Goal: Check status: Check status

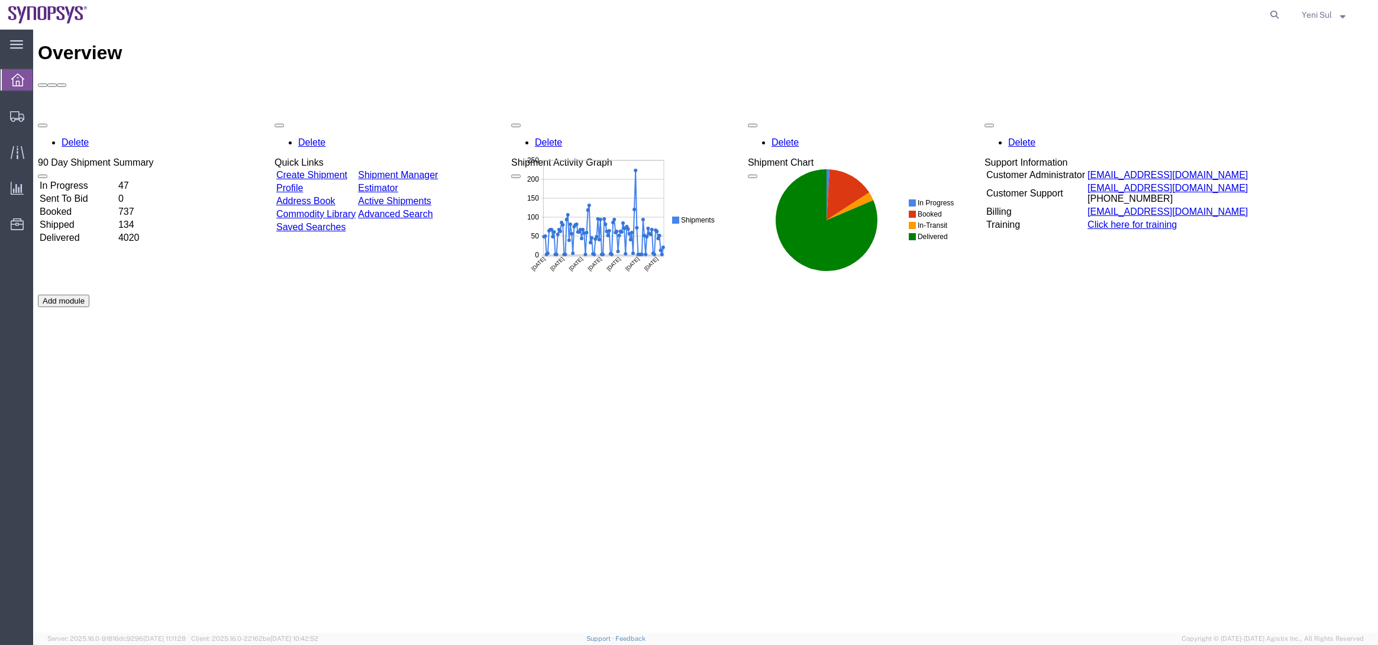
click at [589, 442] on div "Overview Delete 90 Day Shipment Summary In Progress 47 Sent To Bid 0 Booked 737…" at bounding box center [705, 343] width 1335 height 603
click at [0, 0] on span "Shipment Manager" at bounding box center [0, 0] width 0 height 0
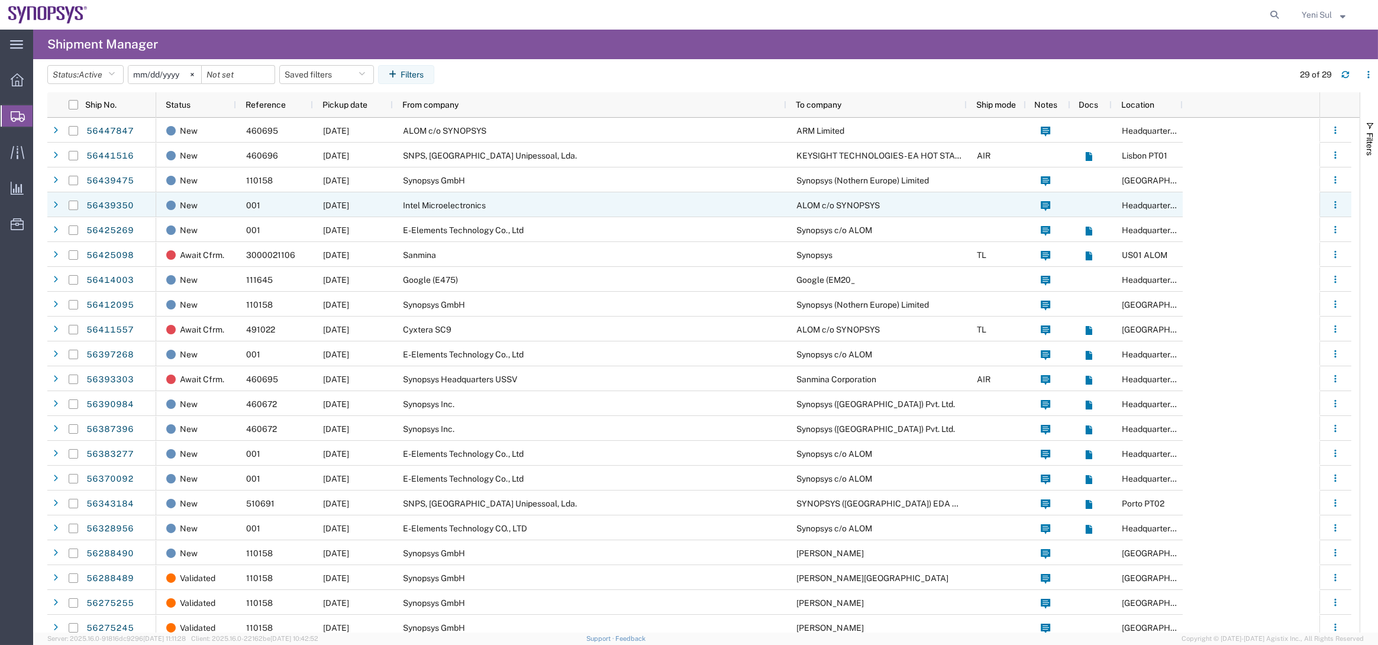
click at [501, 209] on div "Intel Microelectronics" at bounding box center [589, 204] width 393 height 25
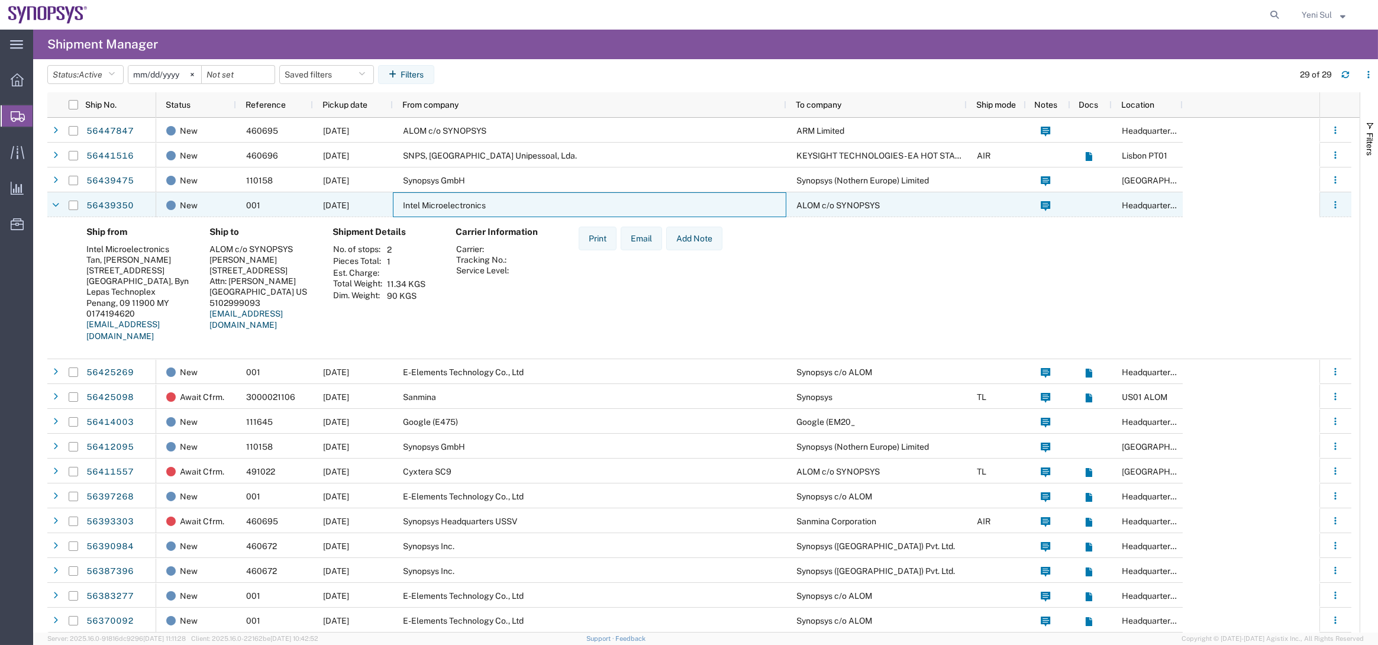
click at [503, 206] on div "Intel Microelectronics" at bounding box center [589, 204] width 393 height 25
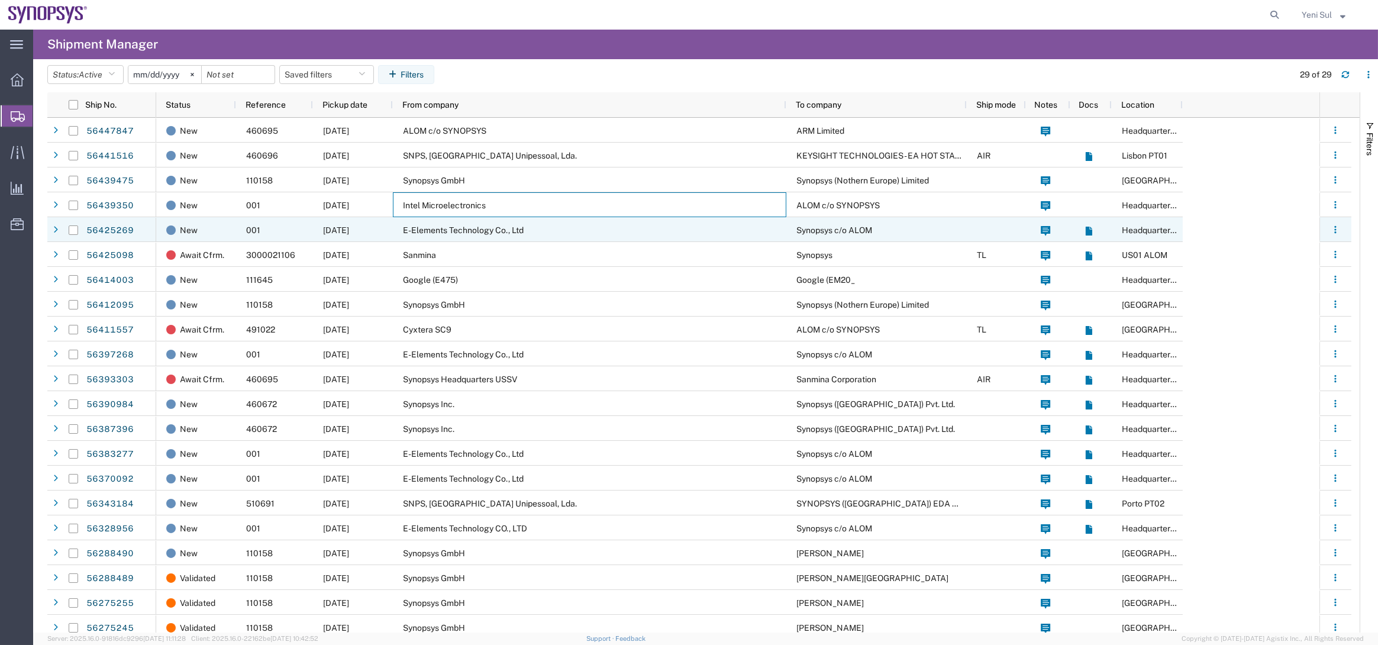
click at [492, 231] on span "E-Elements Technology Co., Ltd" at bounding box center [463, 229] width 121 height 9
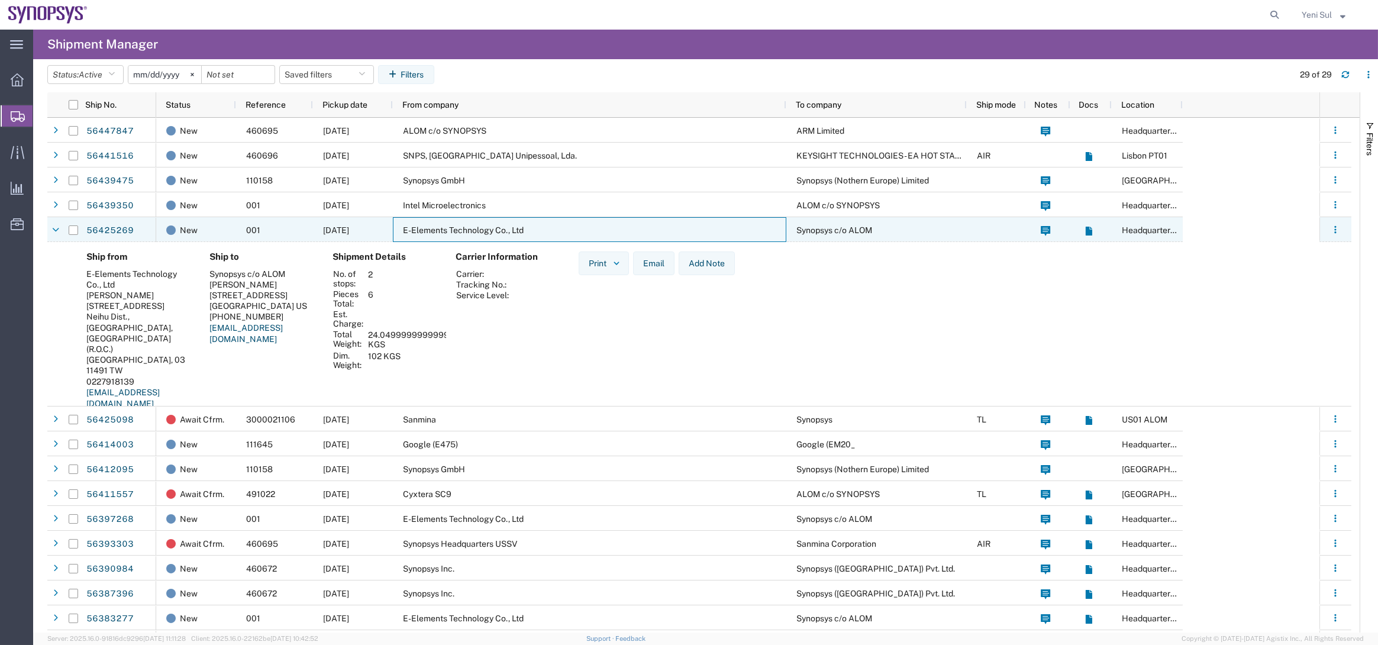
click at [492, 231] on span "E-Elements Technology Co., Ltd" at bounding box center [463, 229] width 121 height 9
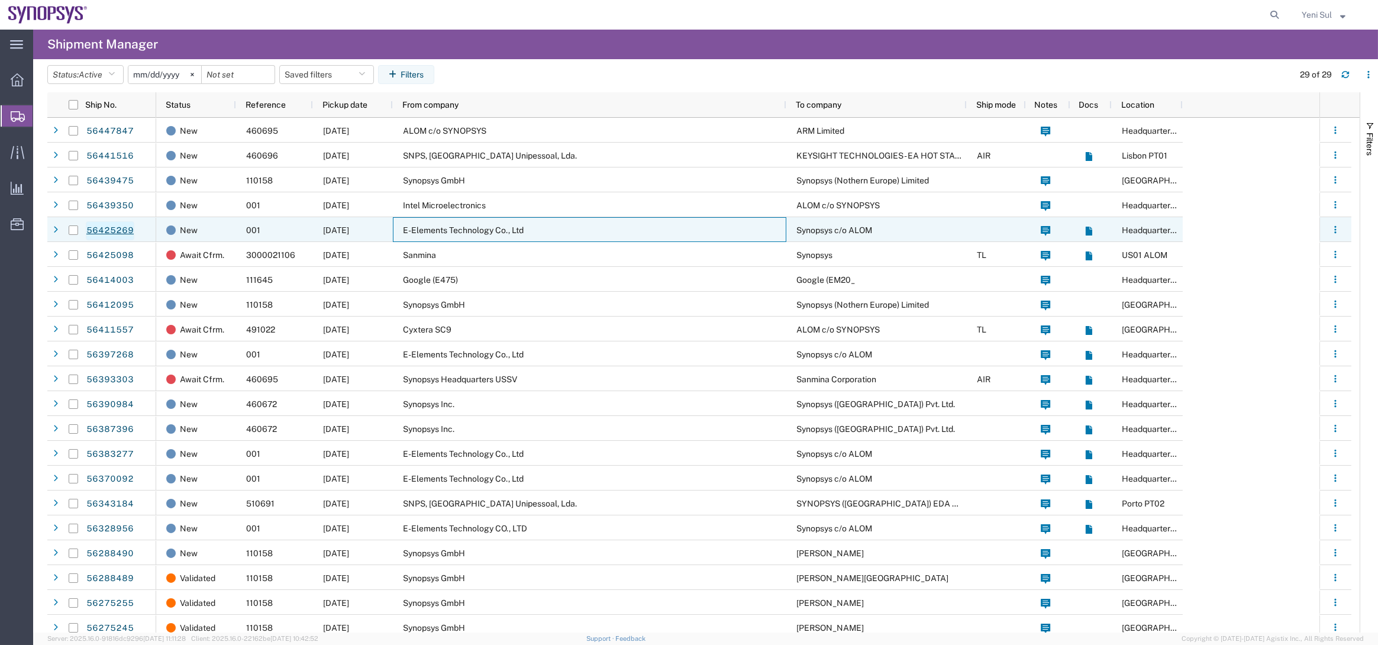
click at [125, 228] on link "56425269" at bounding box center [110, 230] width 49 height 19
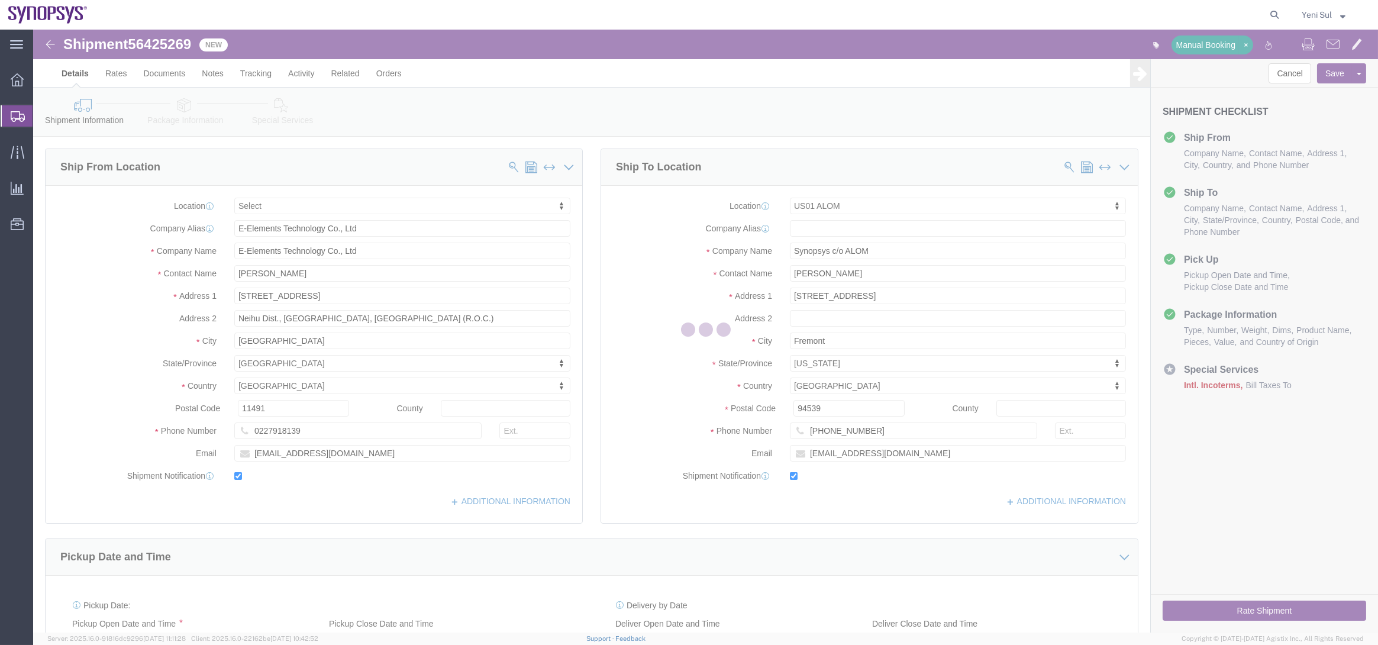
select select
select select "65511"
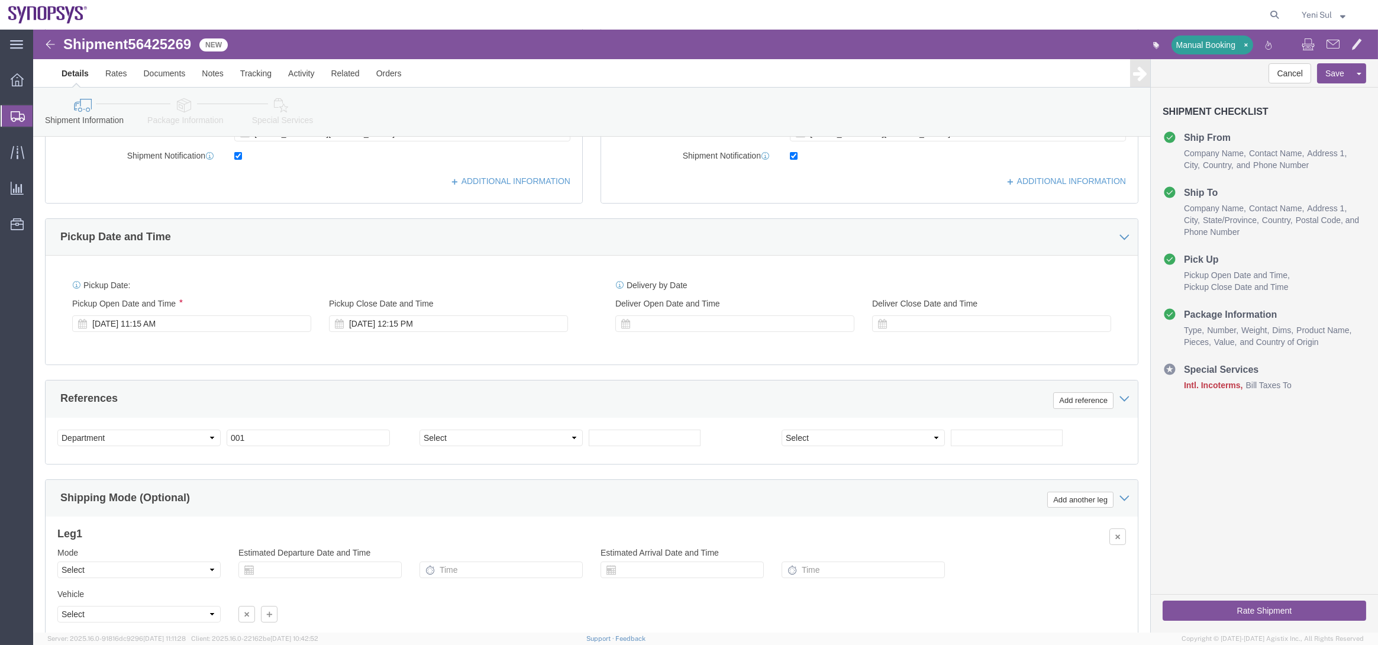
scroll to position [198, 0]
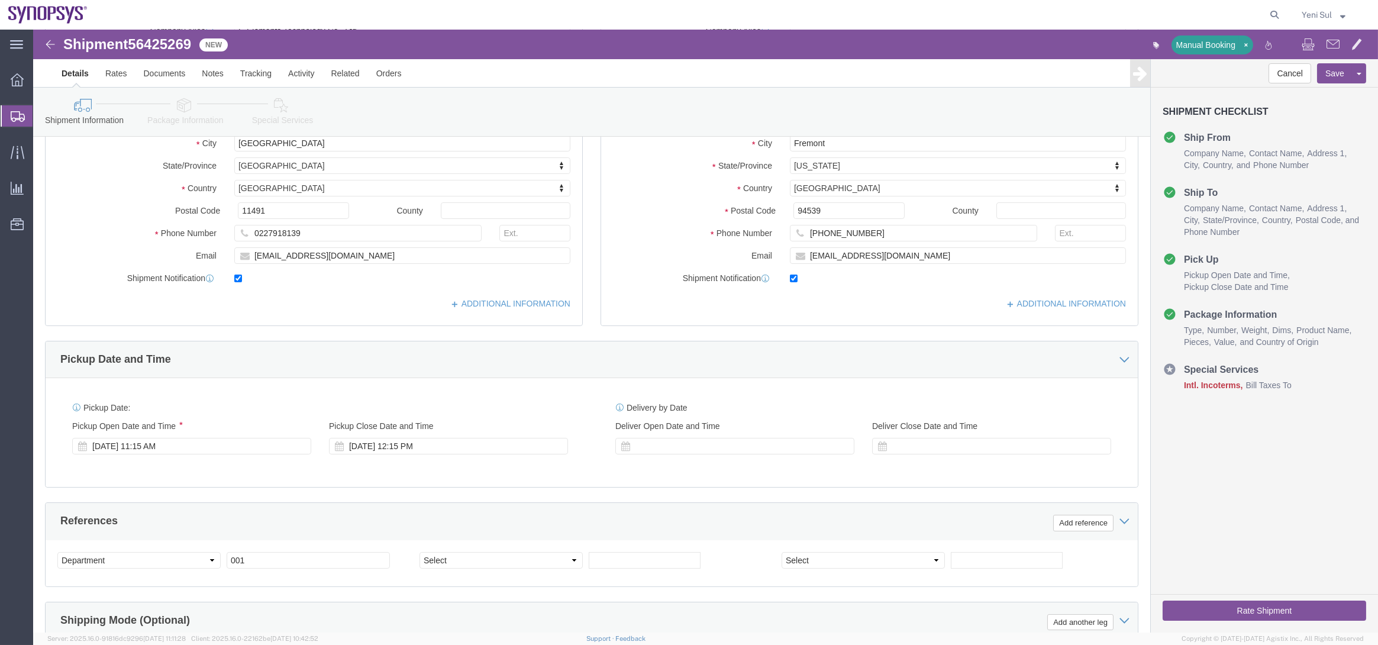
click icon
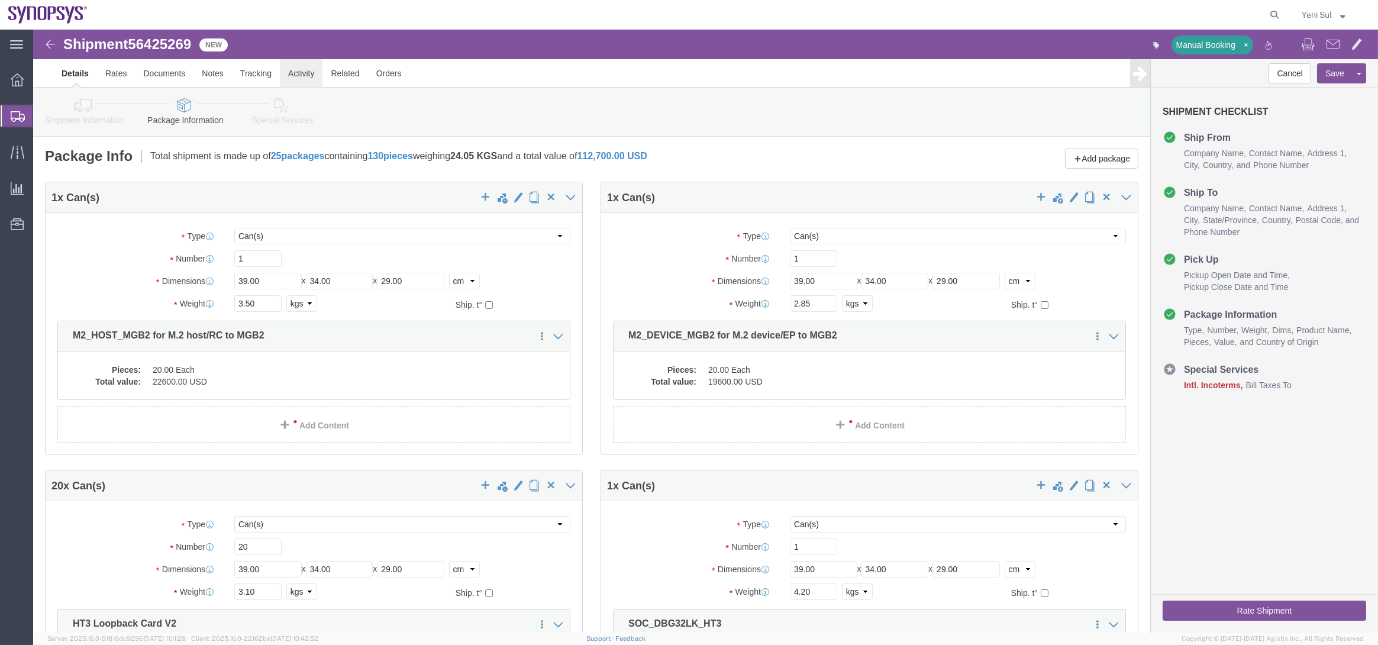
click link "Activity"
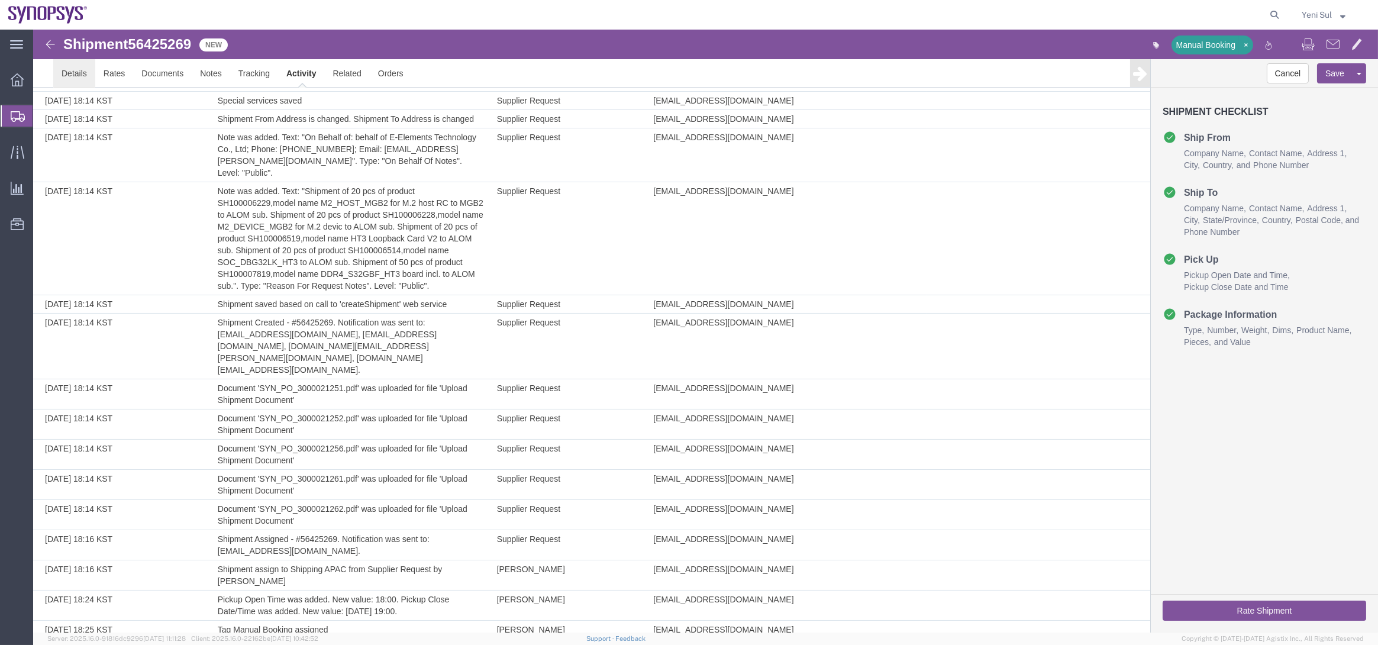
scroll to position [351, 0]
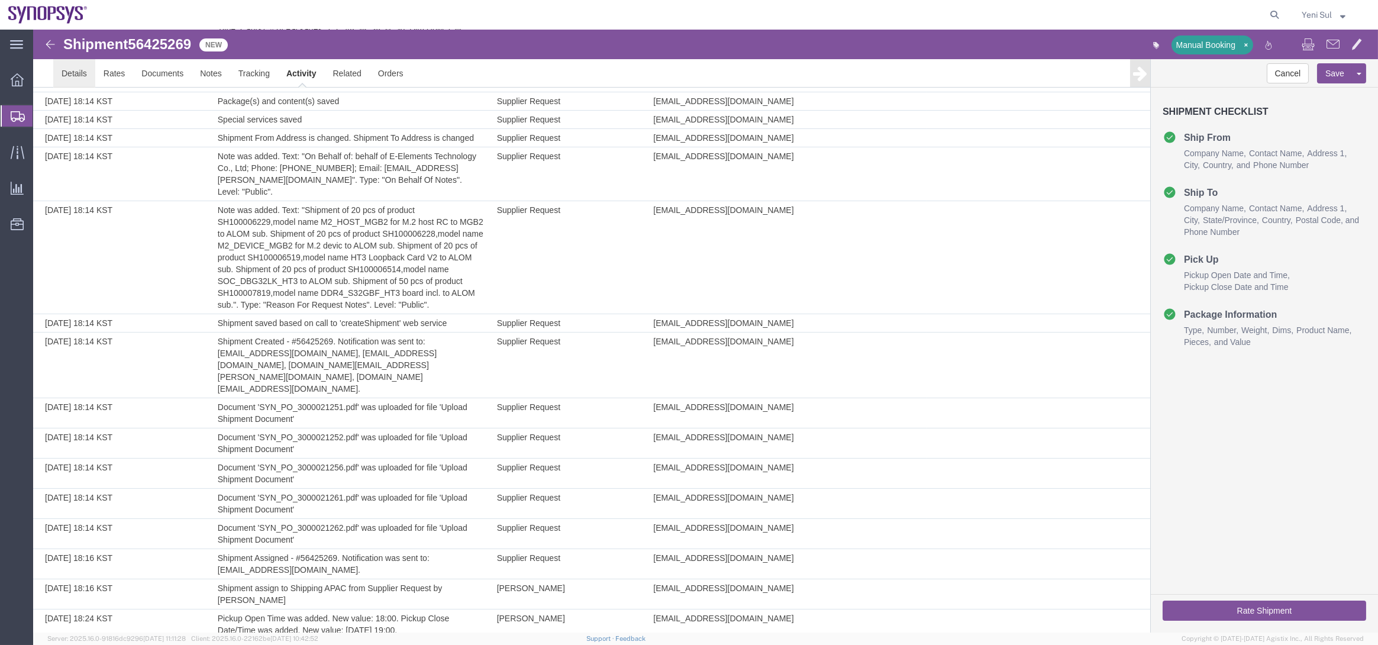
click at [64, 64] on link "Details" at bounding box center [74, 73] width 42 height 28
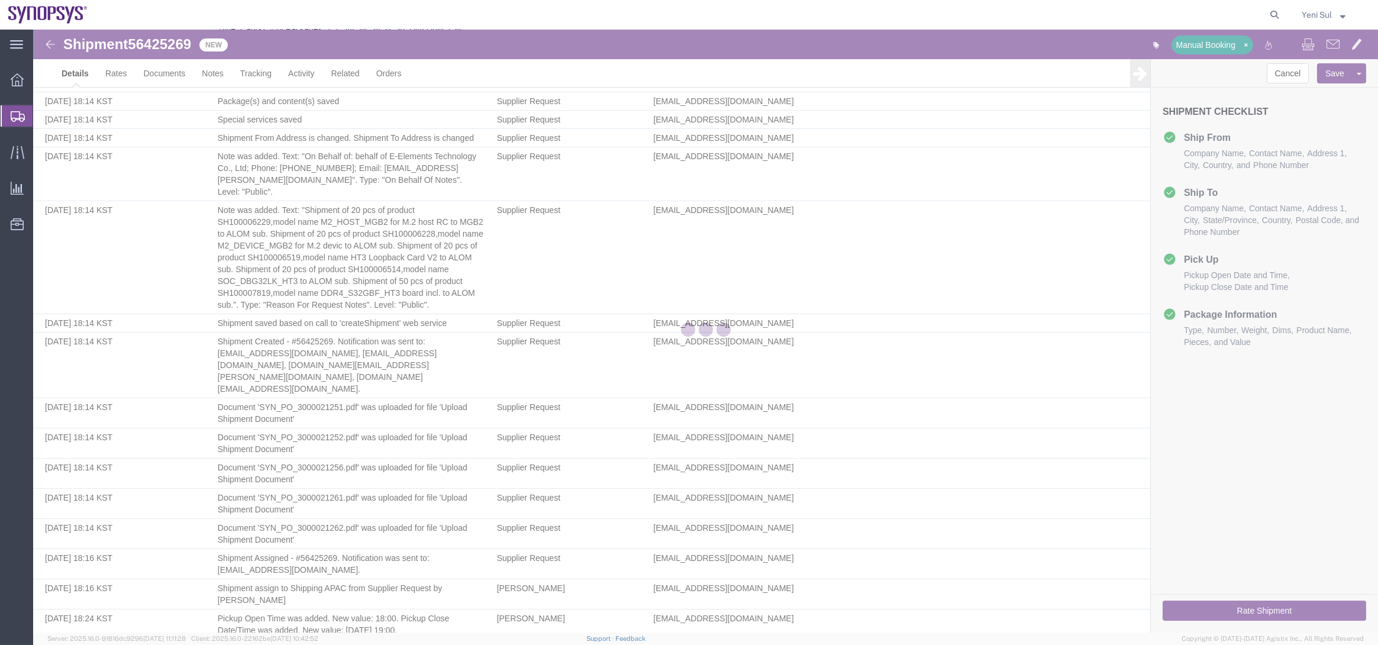
select select "65511"
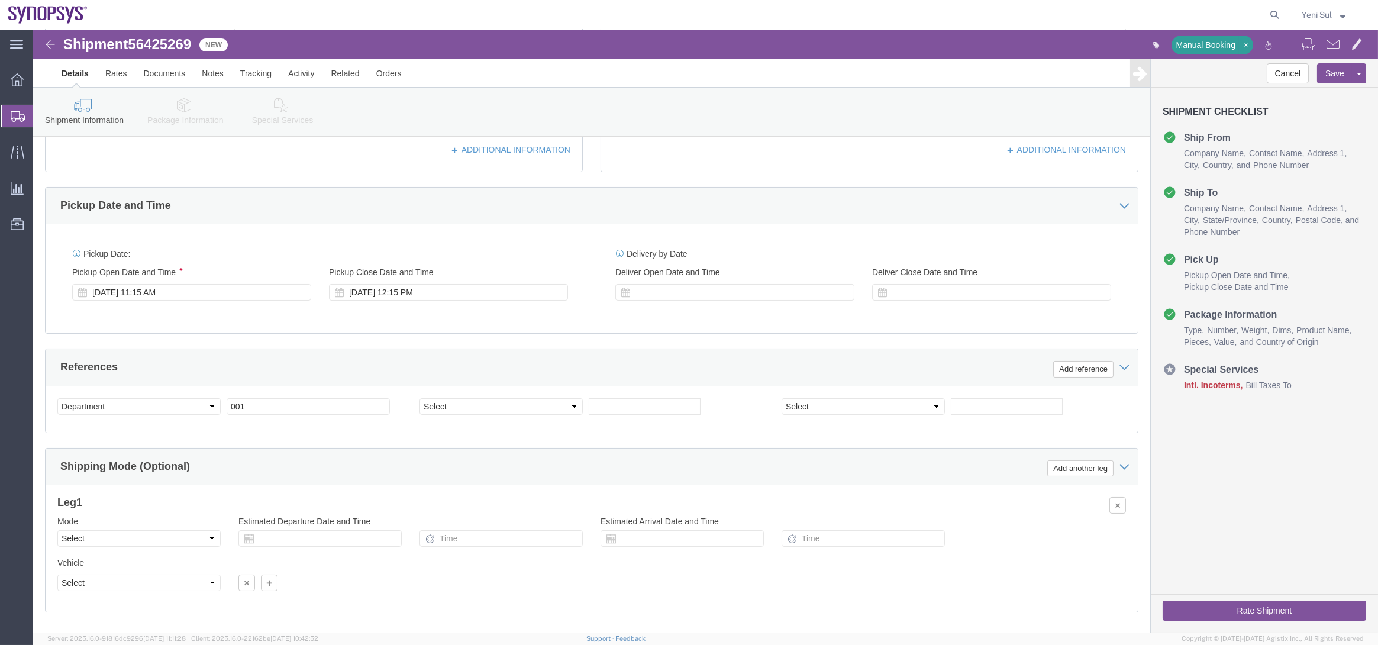
click at [0, 0] on span "Shipment Manager" at bounding box center [0, 0] width 0 height 0
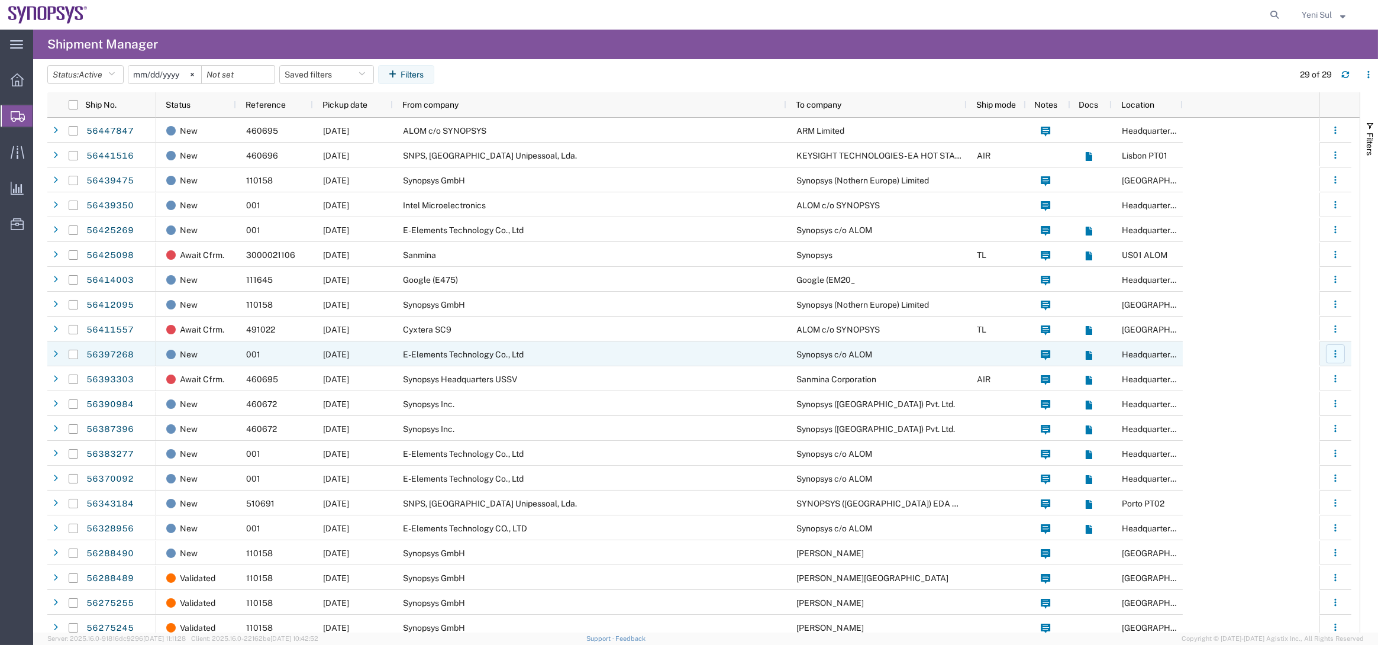
click at [1329, 351] on button "button" at bounding box center [1335, 353] width 19 height 19
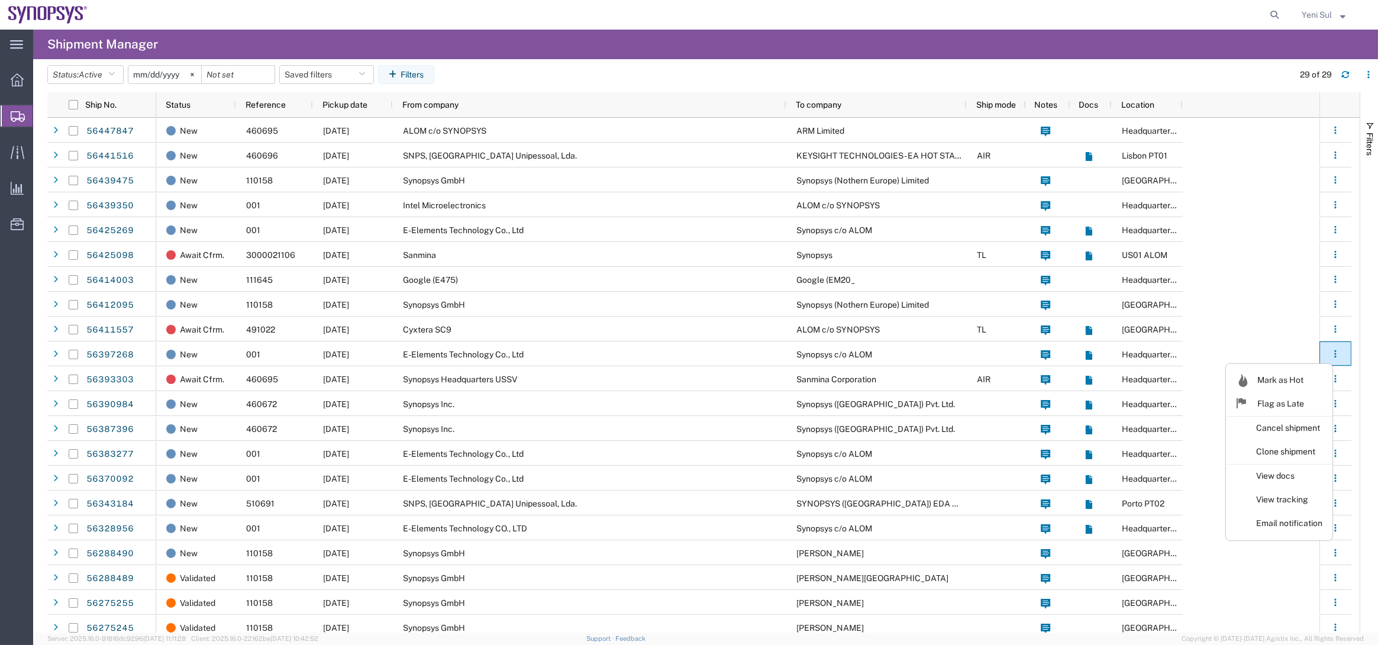
click at [0, 0] on span "Shipment Manager" at bounding box center [0, 0] width 0 height 0
